Goal: Complete application form

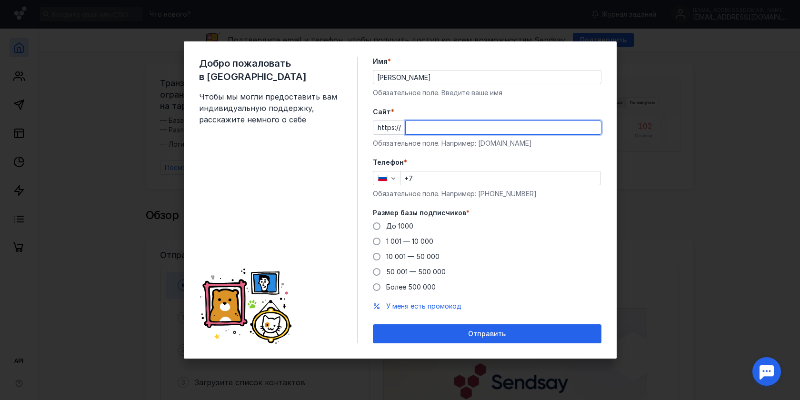
click at [435, 129] on input "Cайт *" at bounding box center [503, 127] width 195 height 13
type input "shsdhdsf.csadf"
click at [420, 174] on input "+7" at bounding box center [501, 178] width 200 height 13
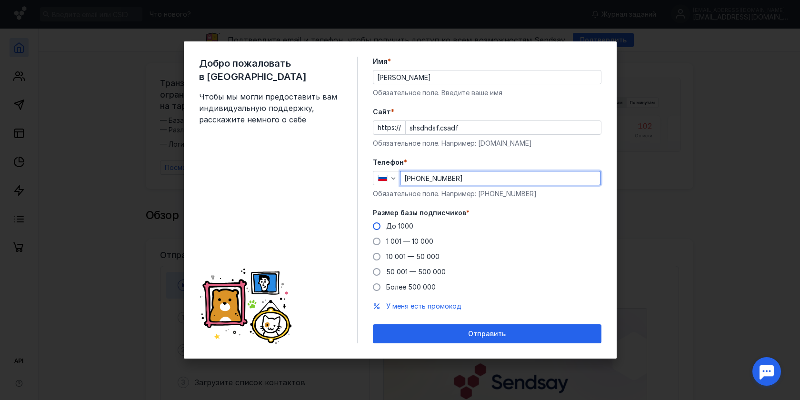
type input "[PHONE_NUMBER]"
click at [386, 225] on span "До 1000" at bounding box center [399, 226] width 27 height 8
click at [0, 0] on input "До 1000" at bounding box center [0, 0] width 0 height 0
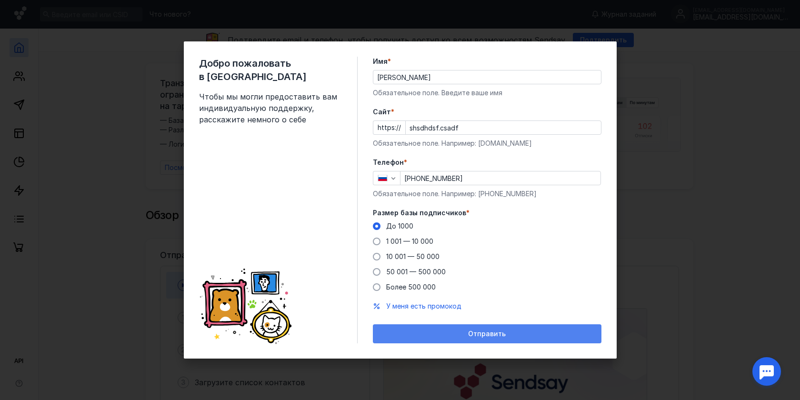
click at [467, 337] on div "Отправить" at bounding box center [487, 334] width 219 height 8
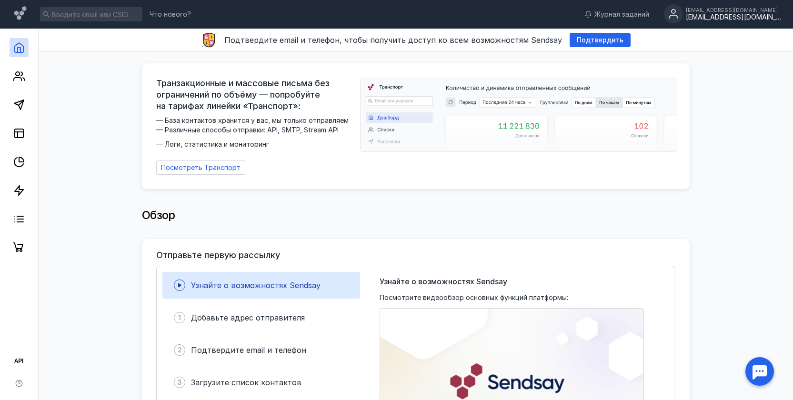
click at [719, 21] on div "[EMAIL_ADDRESS][DOMAIN_NAME]" at bounding box center [733, 17] width 95 height 8
